Goal: Task Accomplishment & Management: Manage account settings

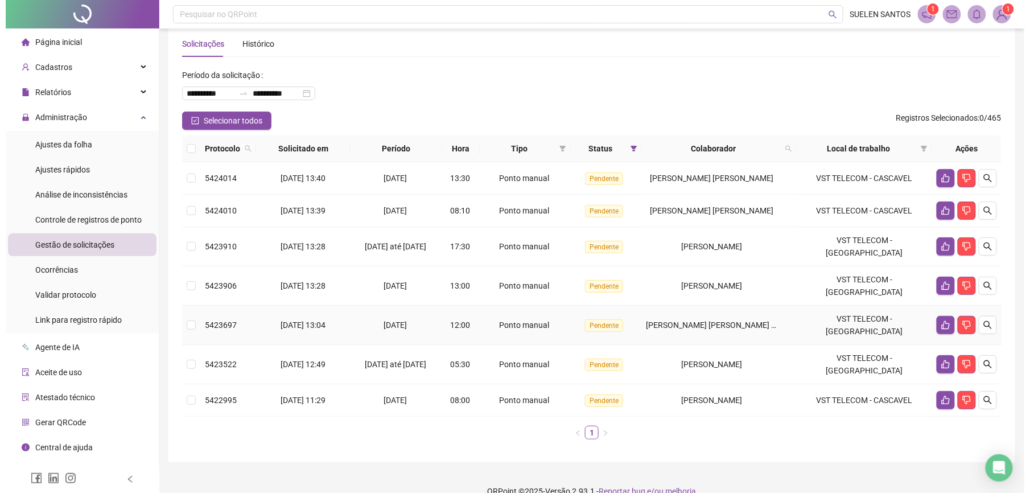
scroll to position [26, 0]
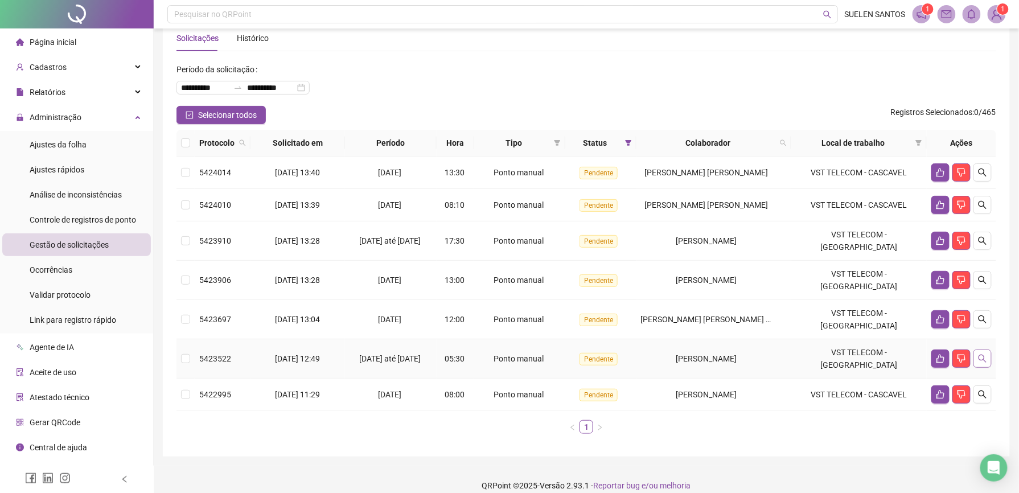
click at [981, 354] on icon "search" at bounding box center [982, 358] width 9 height 9
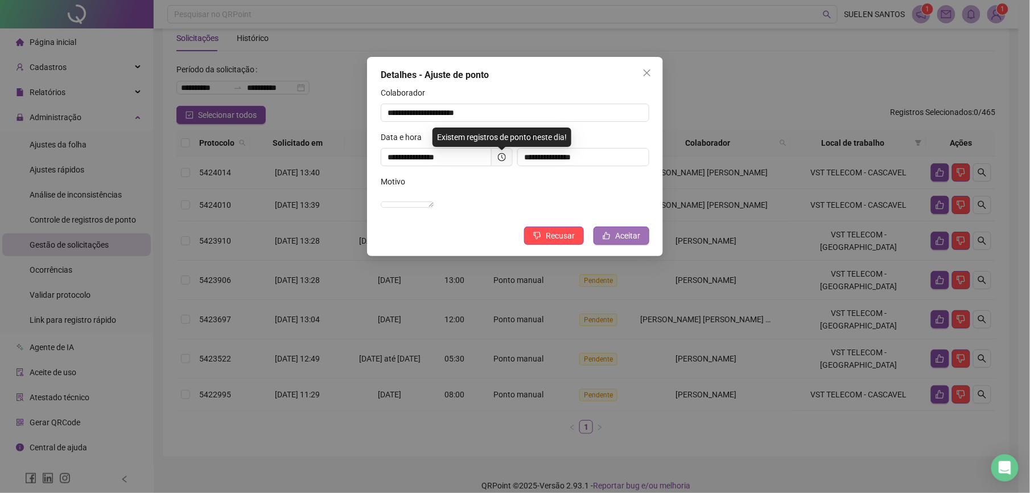
click at [608, 240] on icon "like" at bounding box center [606, 235] width 7 height 7
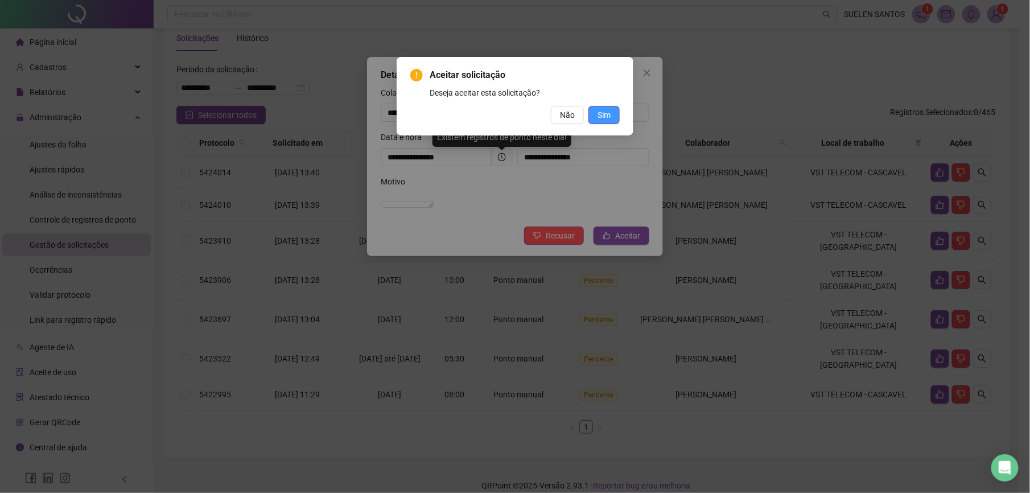
click at [606, 113] on span "Sim" at bounding box center [604, 115] width 13 height 13
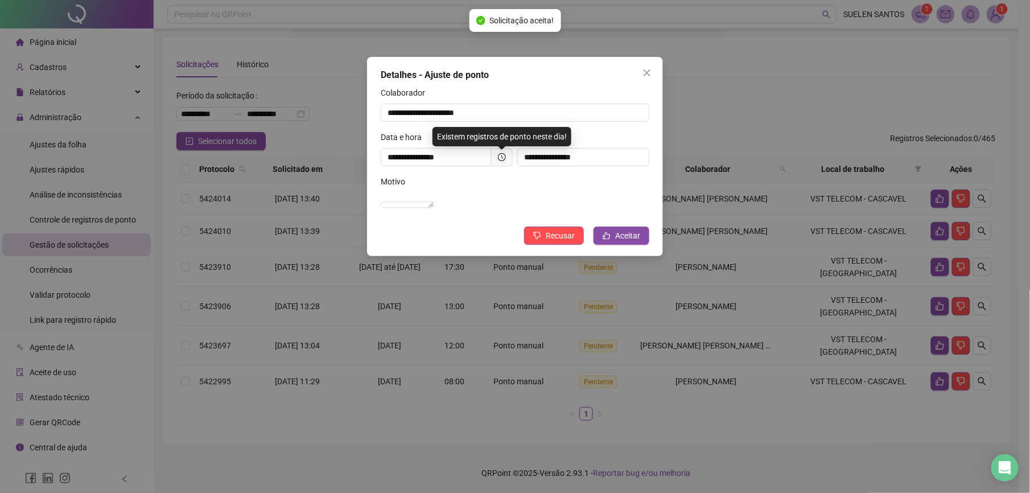
scroll to position [0, 0]
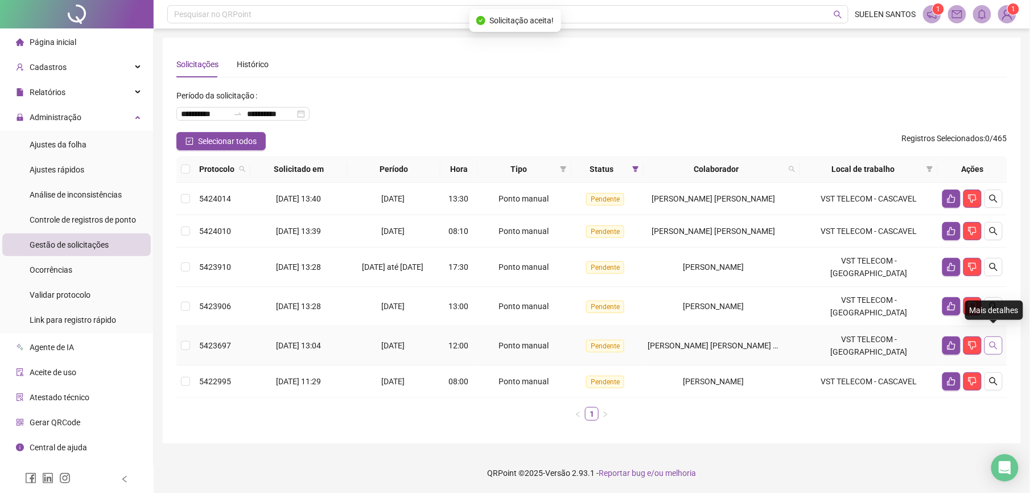
click at [990, 341] on icon "search" at bounding box center [994, 345] width 8 height 8
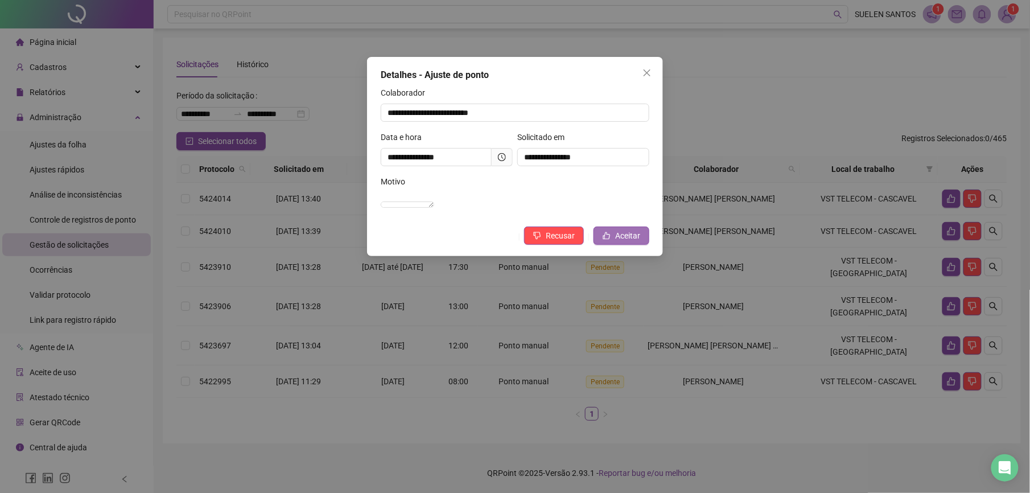
click at [638, 242] on span "Aceitar" at bounding box center [627, 235] width 25 height 13
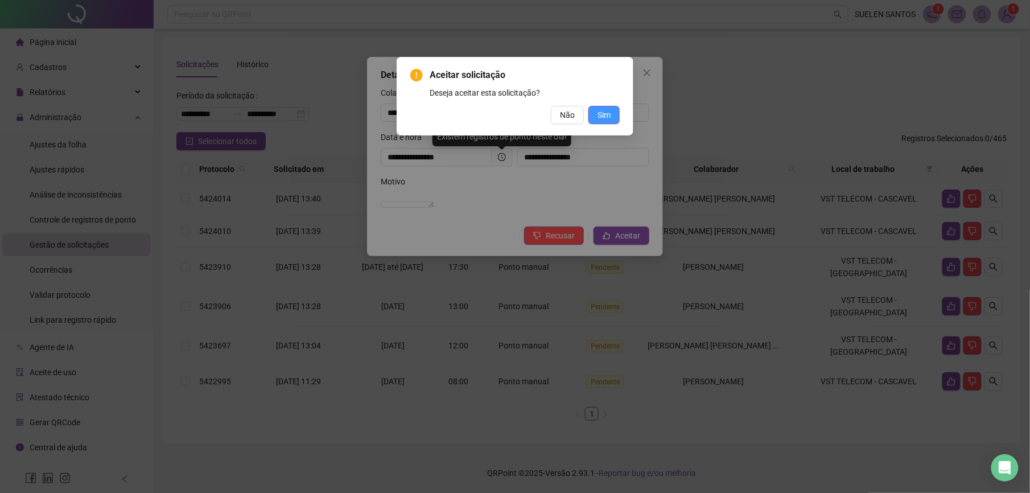
click at [604, 110] on span "Sim" at bounding box center [604, 115] width 13 height 13
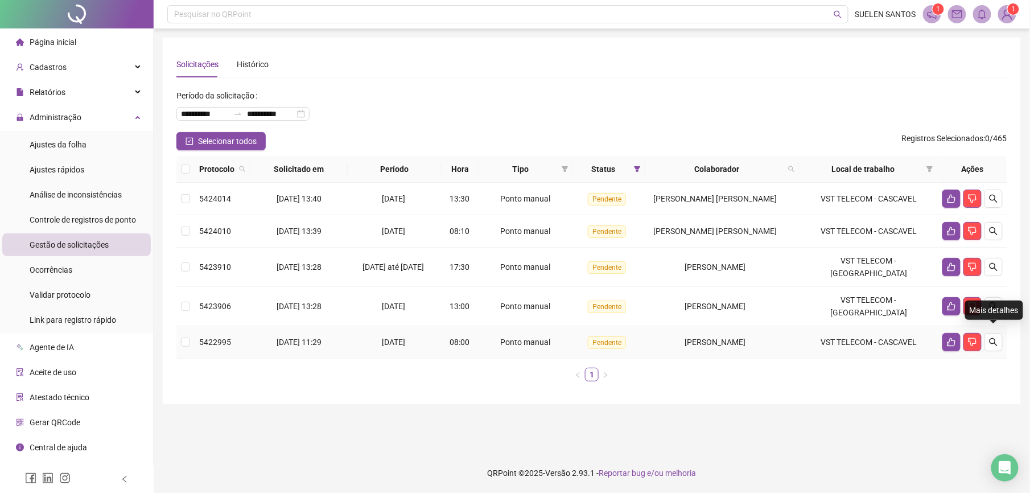
click at [996, 306] on div "Mais detalhes" at bounding box center [994, 310] width 58 height 19
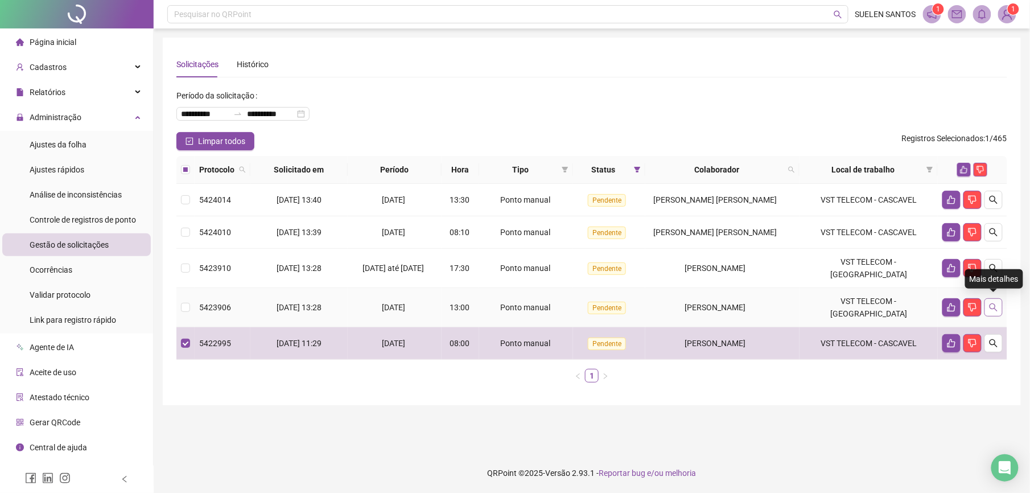
click at [995, 303] on icon "search" at bounding box center [994, 307] width 8 height 8
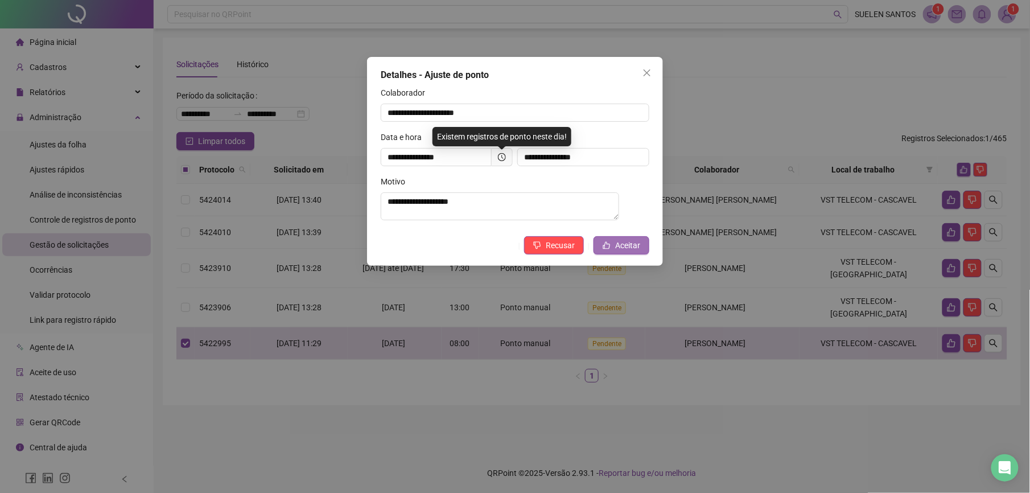
click at [647, 244] on button "Aceitar" at bounding box center [622, 245] width 56 height 18
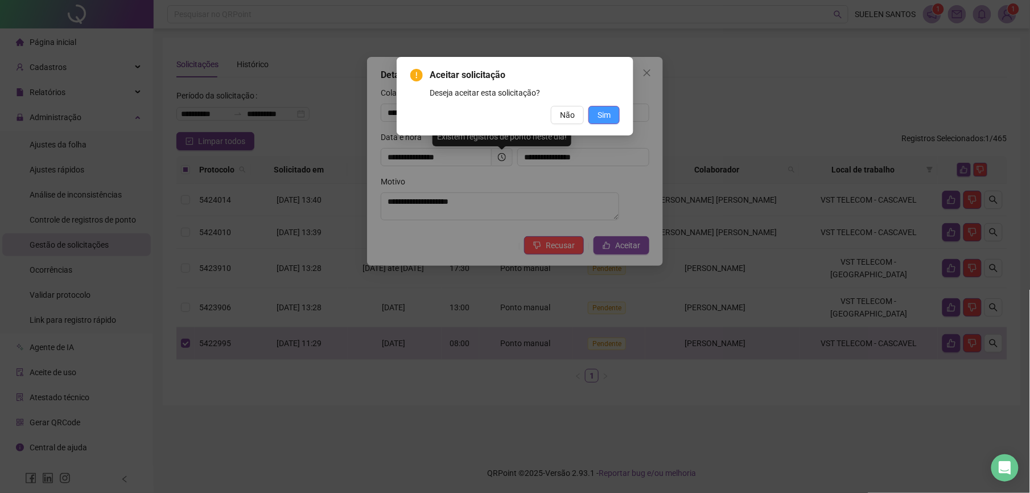
click at [608, 112] on span "Sim" at bounding box center [604, 115] width 13 height 13
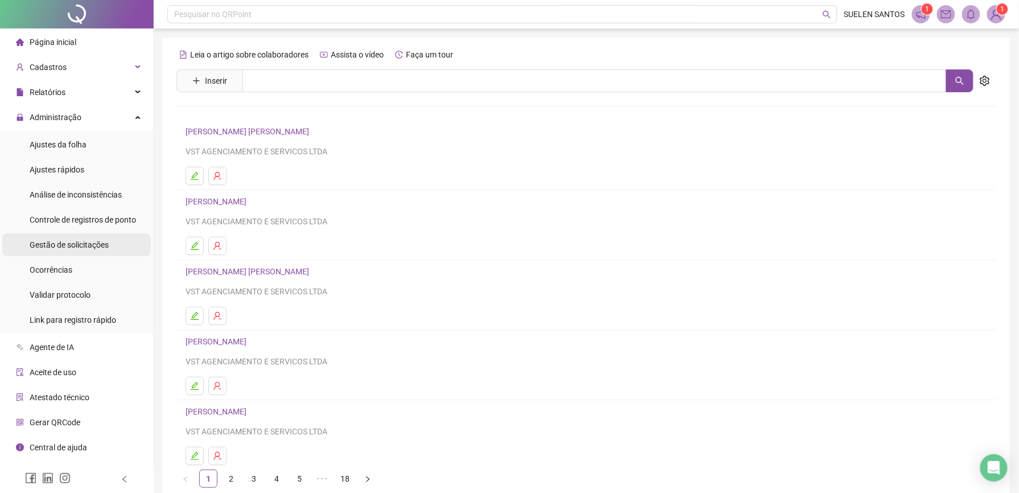
click at [76, 244] on span "Gestão de solicitações" at bounding box center [69, 244] width 79 height 9
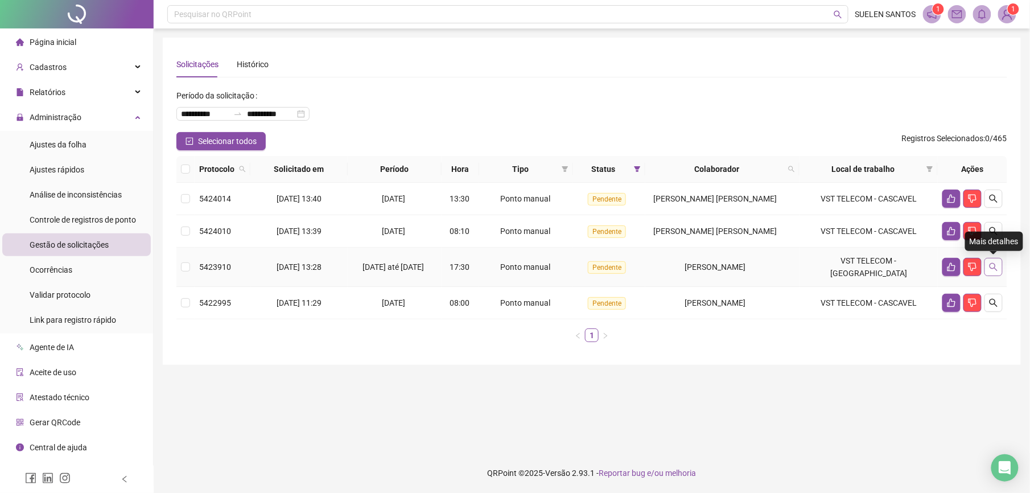
click at [991, 266] on icon "search" at bounding box center [993, 266] width 9 height 9
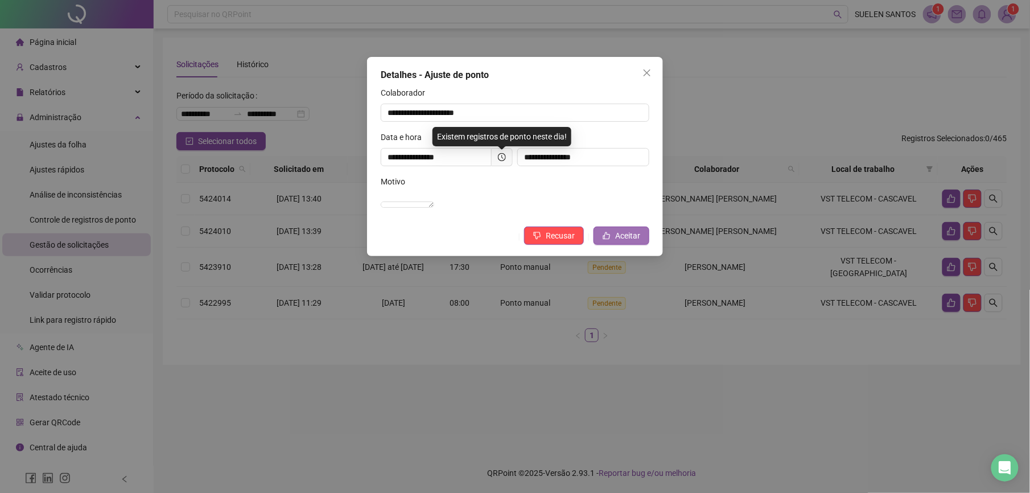
click at [627, 242] on span "Aceitar" at bounding box center [627, 235] width 25 height 13
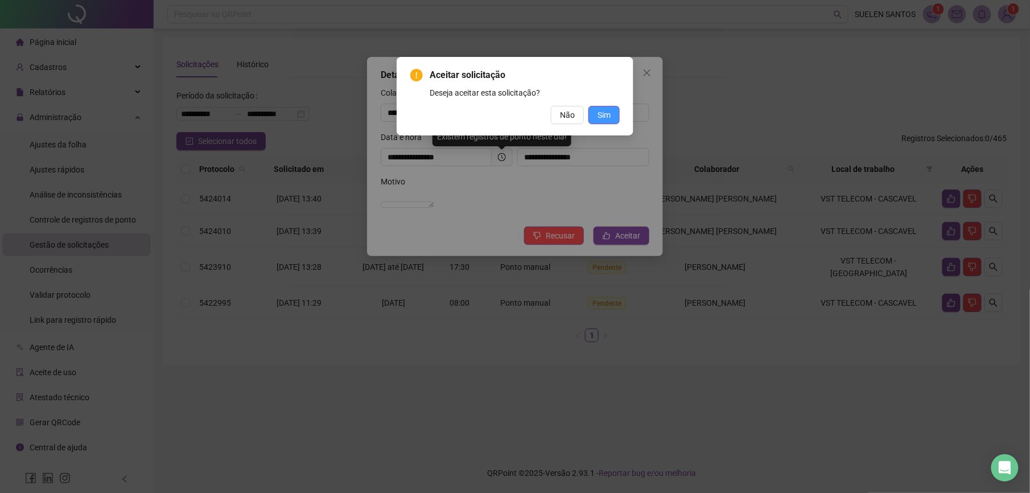
click at [608, 114] on span "Sim" at bounding box center [604, 115] width 13 height 13
